Goal: Task Accomplishment & Management: Manage account settings

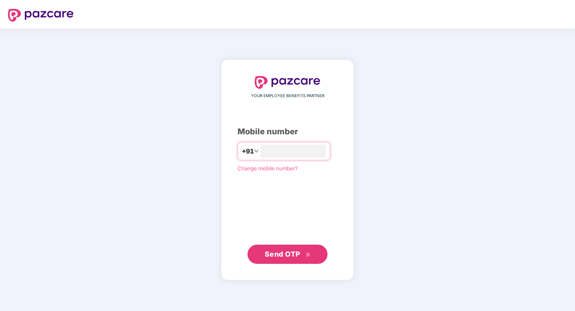
type input "**********"
click at [281, 259] on span "Send OTP" at bounding box center [288, 254] width 46 height 11
type input "**********"
